Goal: Task Accomplishment & Management: Manage account settings

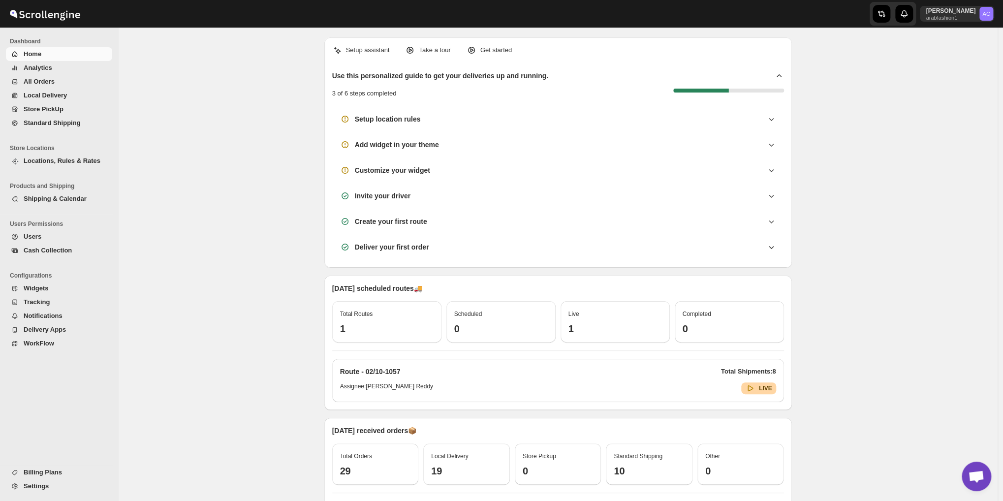
scroll to position [3188, 0]
click at [39, 482] on span "Settings" at bounding box center [36, 485] width 25 height 7
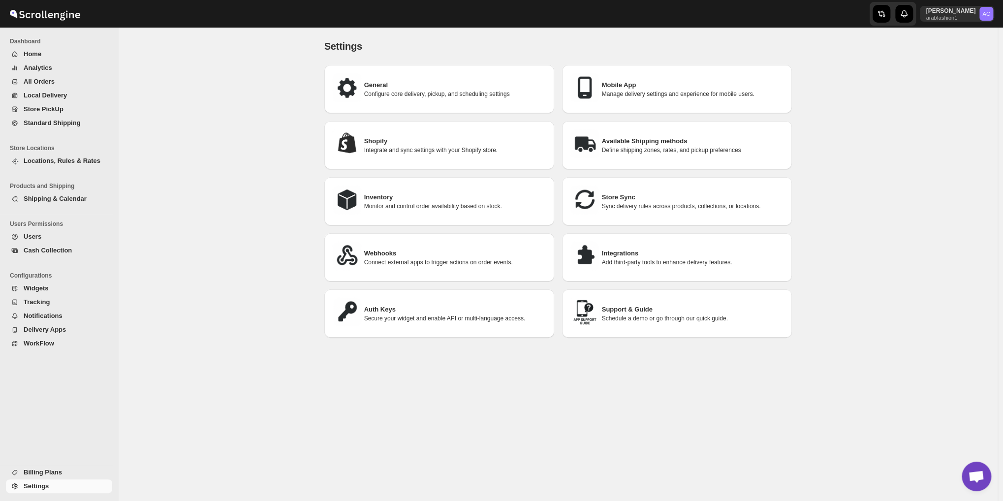
click at [376, 138] on h3 "Shopify" at bounding box center [455, 141] width 182 height 10
select select "SHIPMENT_DELIVERED"
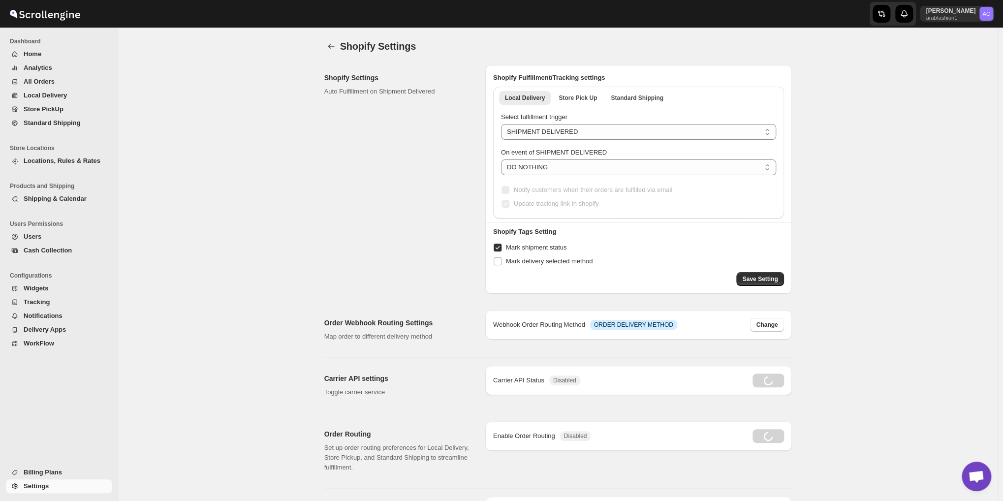
radio input "true"
click at [776, 318] on button "Change" at bounding box center [766, 325] width 33 height 14
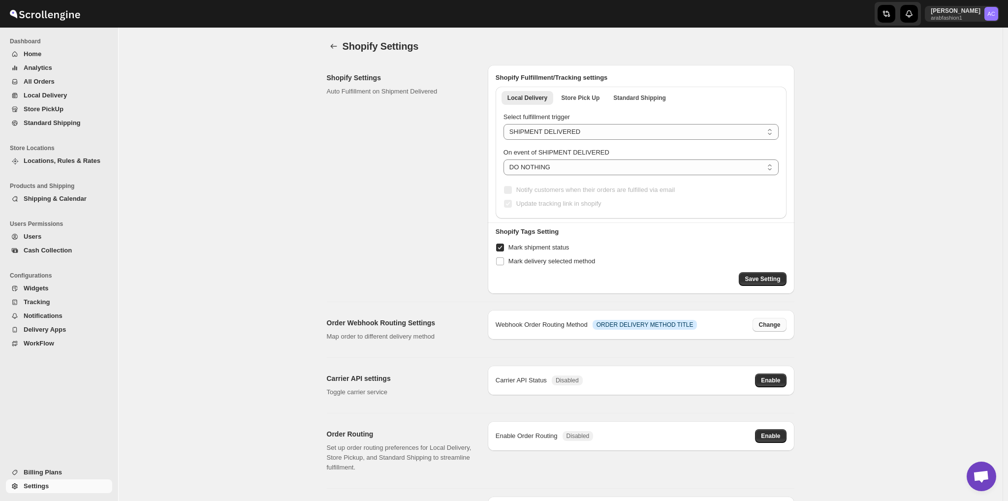
select select "contains"
select select "STANDARD_SHIPPING"
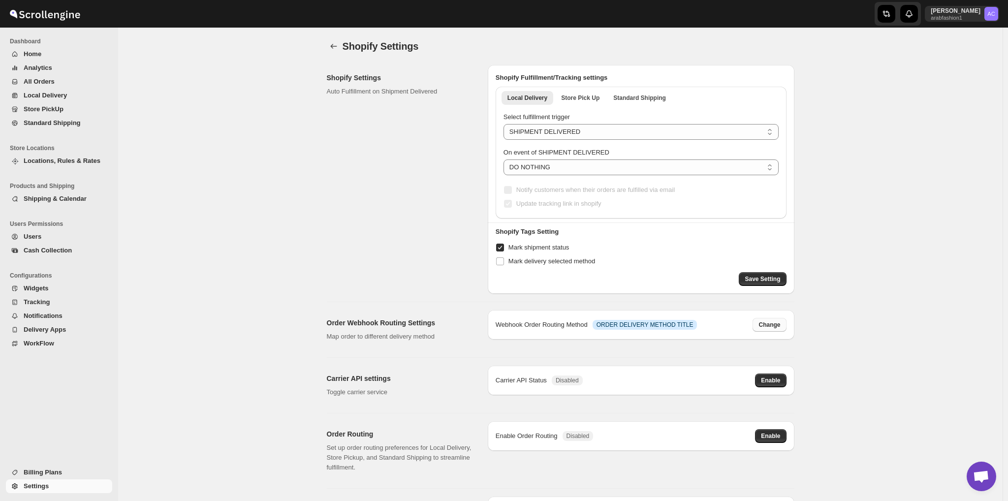
select select "STANDARD_SHIPPING"
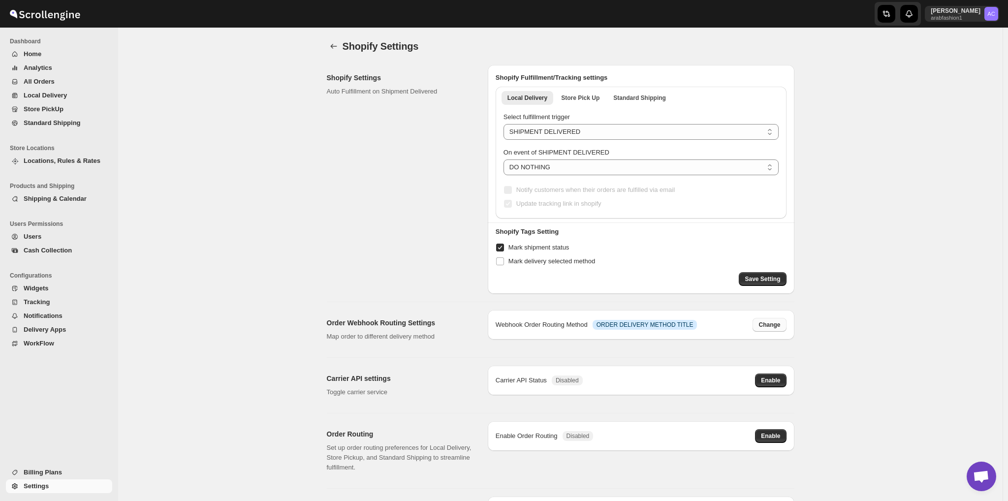
select select "STANDARD_SHIPPING"
select select "contains"
select select "STORE_PICKUP"
select select "contains"
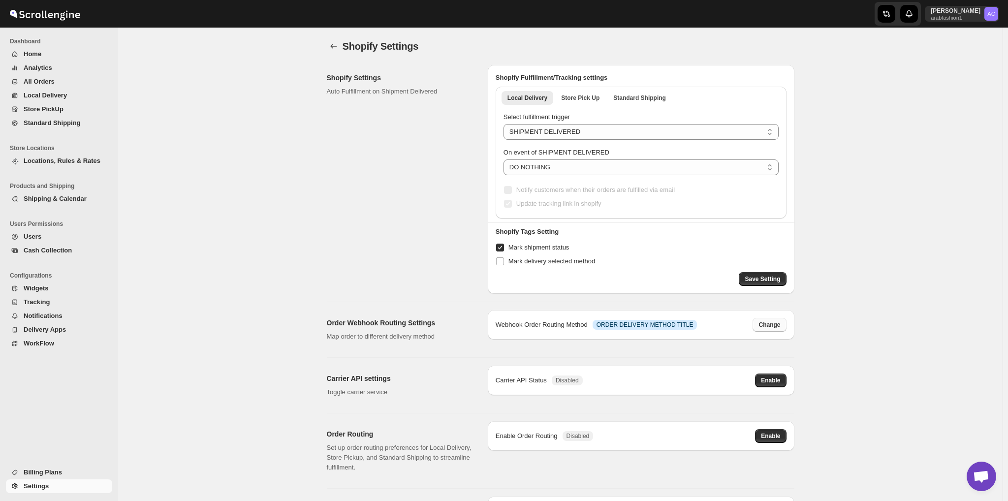
select select "STORE_PICKUP"
select select "STANDARD_SHIPPING"
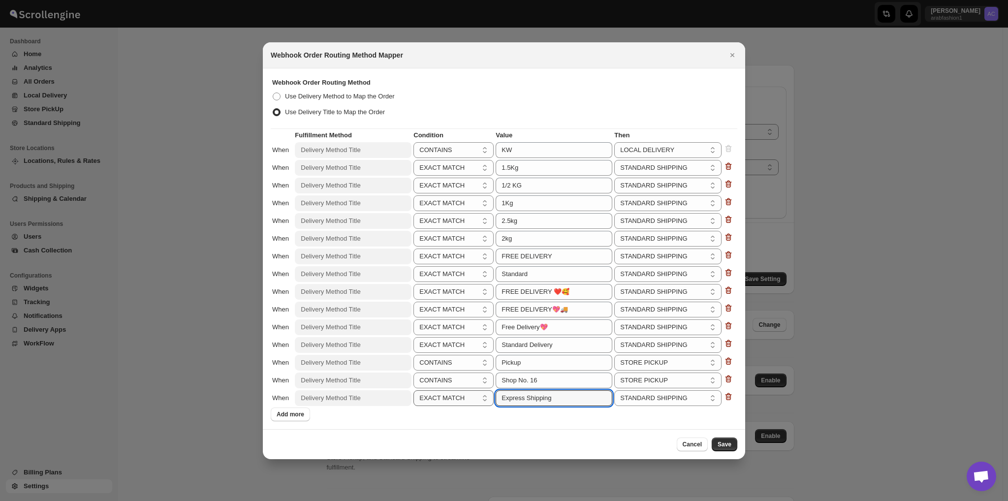
drag, startPoint x: 584, startPoint y: 400, endPoint x: 487, endPoint y: 397, distance: 97.5
click at [487, 397] on tr "When Delivery Method Title EXACT MATCH CONTAINS PARTIAL EXACT MATCH Express Shi…" at bounding box center [504, 398] width 465 height 17
paste input "🚚"
type input "Express Shipping🚚"
click at [725, 443] on span "Save" at bounding box center [725, 444] width 14 height 8
